Goal: Task Accomplishment & Management: Complete application form

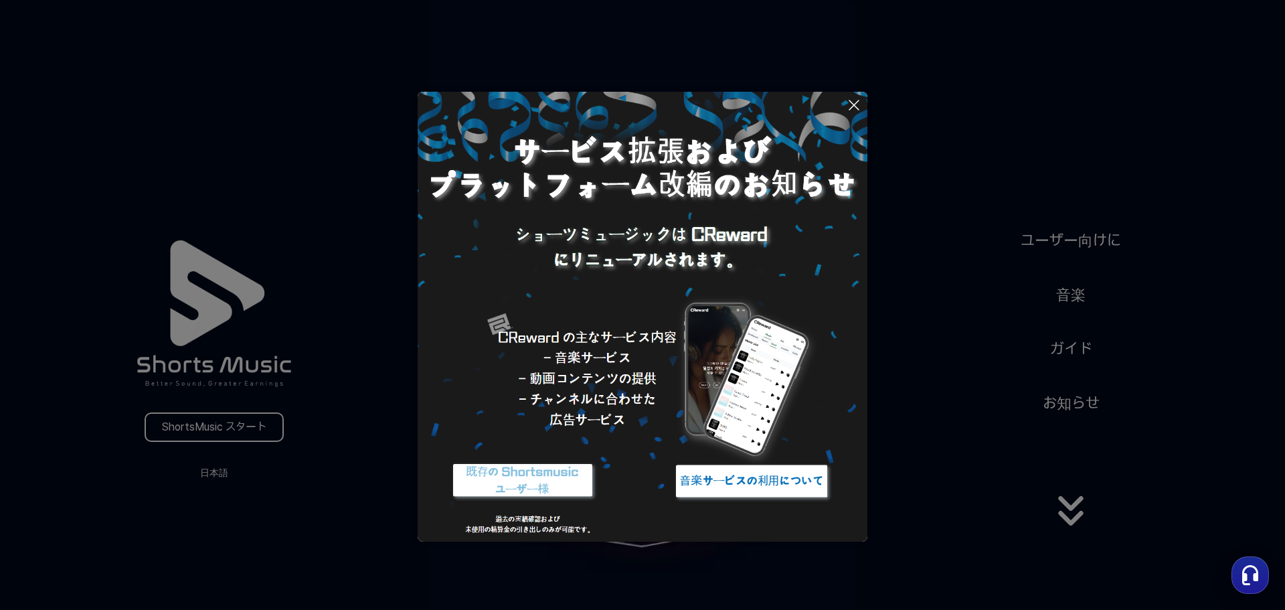
click at [739, 482] on img at bounding box center [751, 481] width 167 height 50
click at [533, 483] on img at bounding box center [522, 481] width 167 height 50
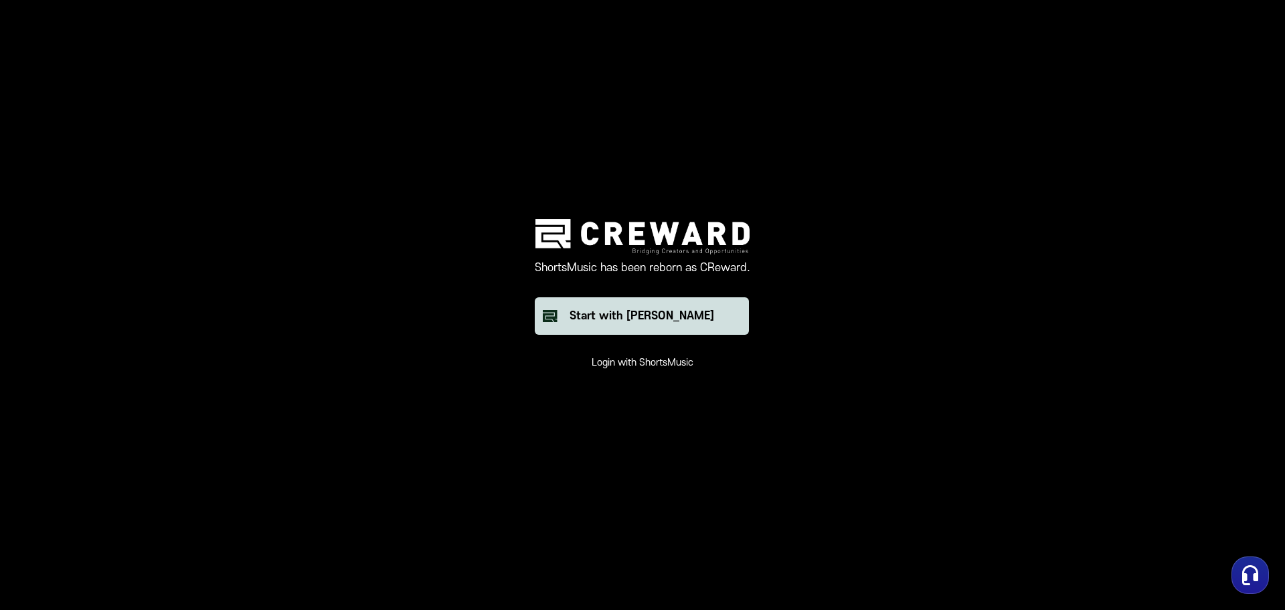
click at [637, 321] on div "Start with Creward" at bounding box center [642, 316] width 145 height 16
